Goal: Task Accomplishment & Management: Manage account settings

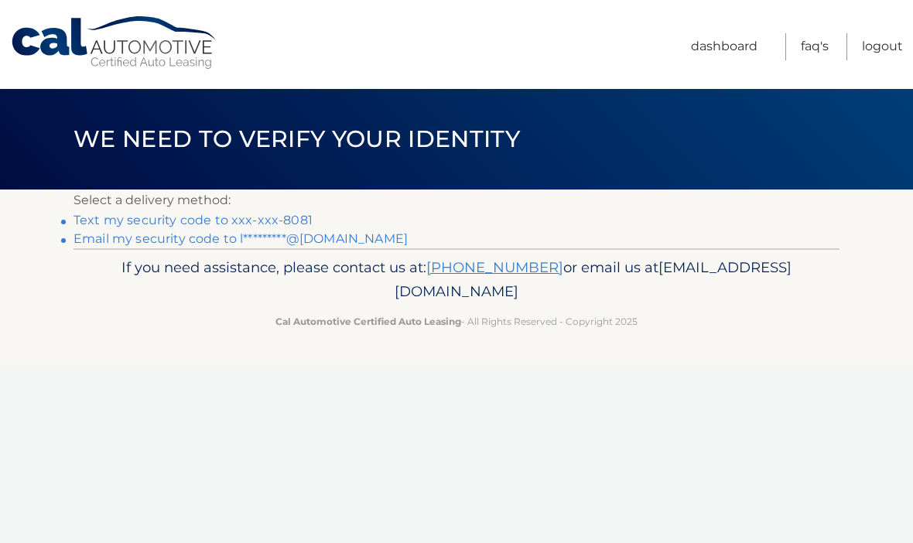
click at [106, 222] on link "Text my security code to xxx-xxx-8081" at bounding box center [193, 220] width 239 height 15
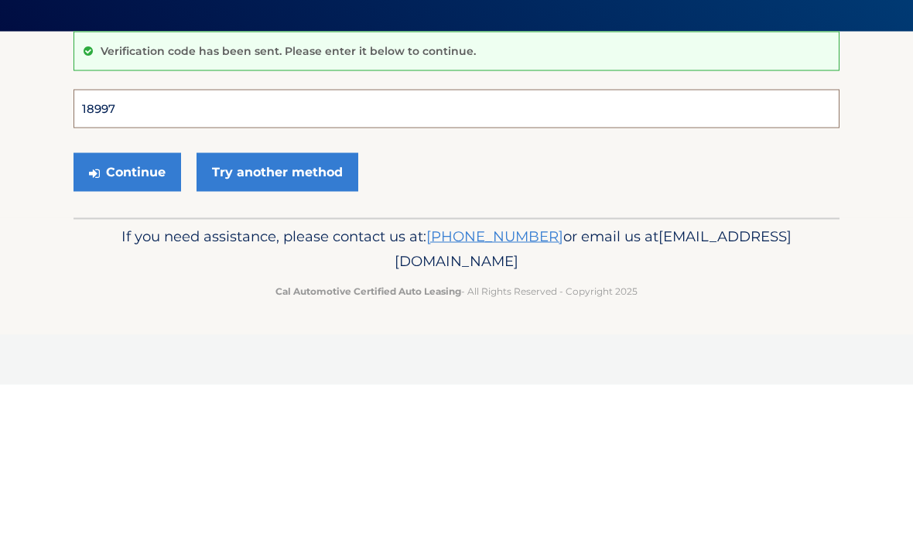
type input "189977"
click at [127, 311] on button "Continue" at bounding box center [128, 330] width 108 height 39
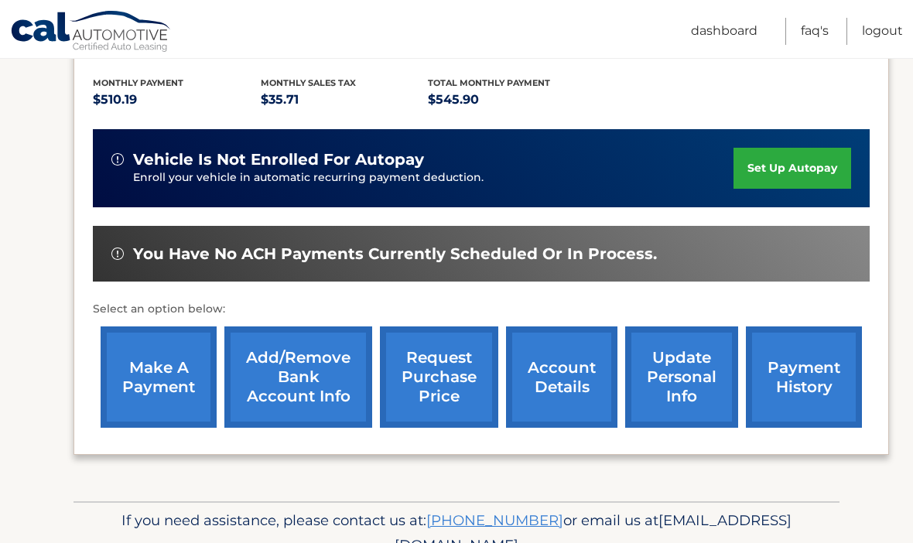
scroll to position [336, 0]
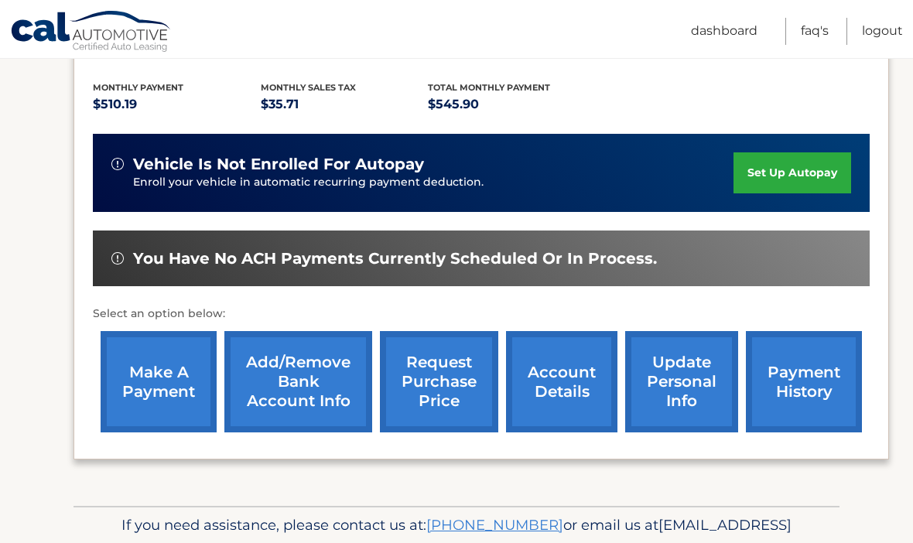
click at [164, 381] on link "make a payment" at bounding box center [159, 381] width 116 height 101
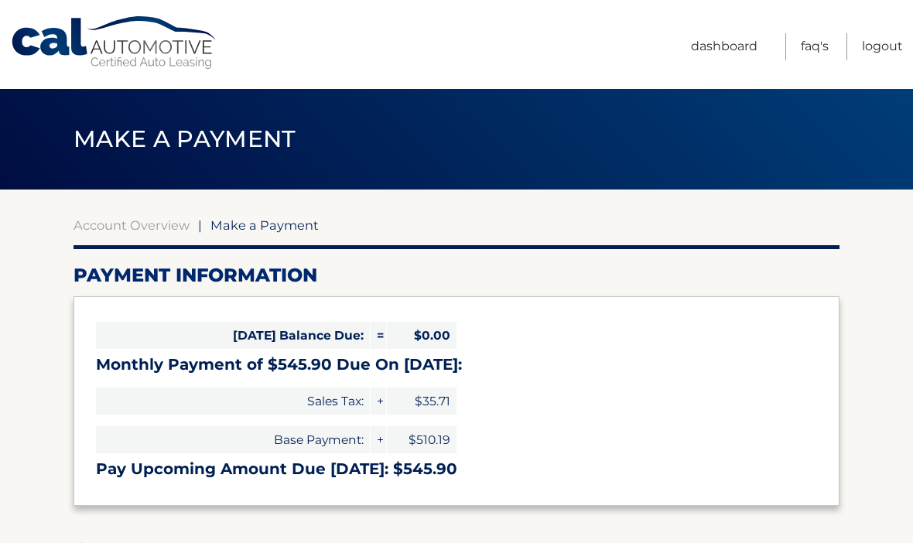
select select "ZjkyMDYwNDgtYTFlYy00OTMwLTgyYTMtMzg0OGRhMzk3MmNh"
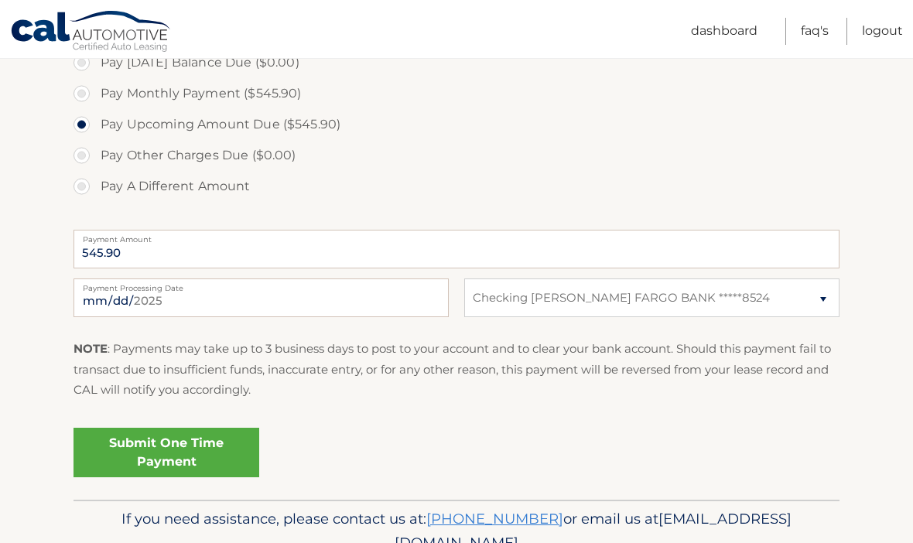
scroll to position [505, 0]
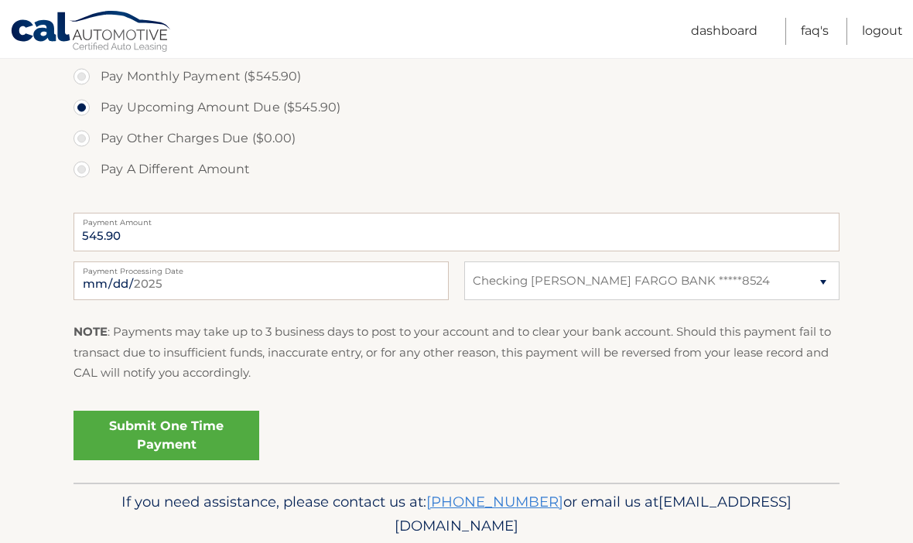
click at [168, 423] on link "Submit One Time Payment" at bounding box center [167, 436] width 186 height 50
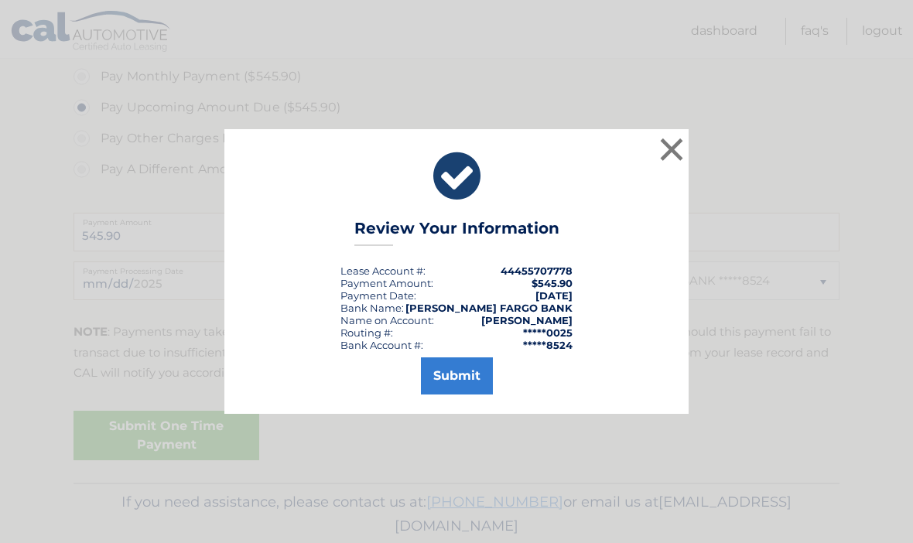
click at [460, 394] on button "Submit" at bounding box center [457, 376] width 72 height 37
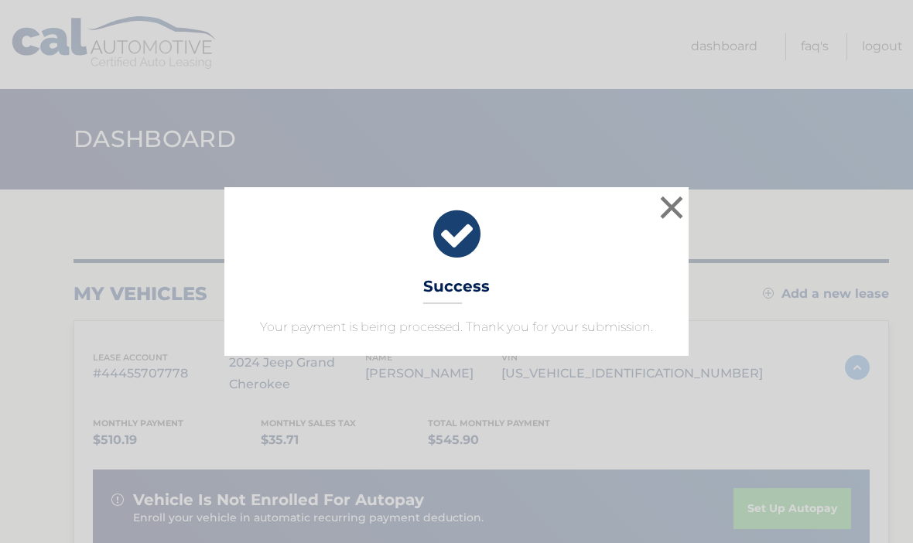
click at [683, 193] on button "×" at bounding box center [671, 207] width 31 height 31
